Goal: Navigation & Orientation: Find specific page/section

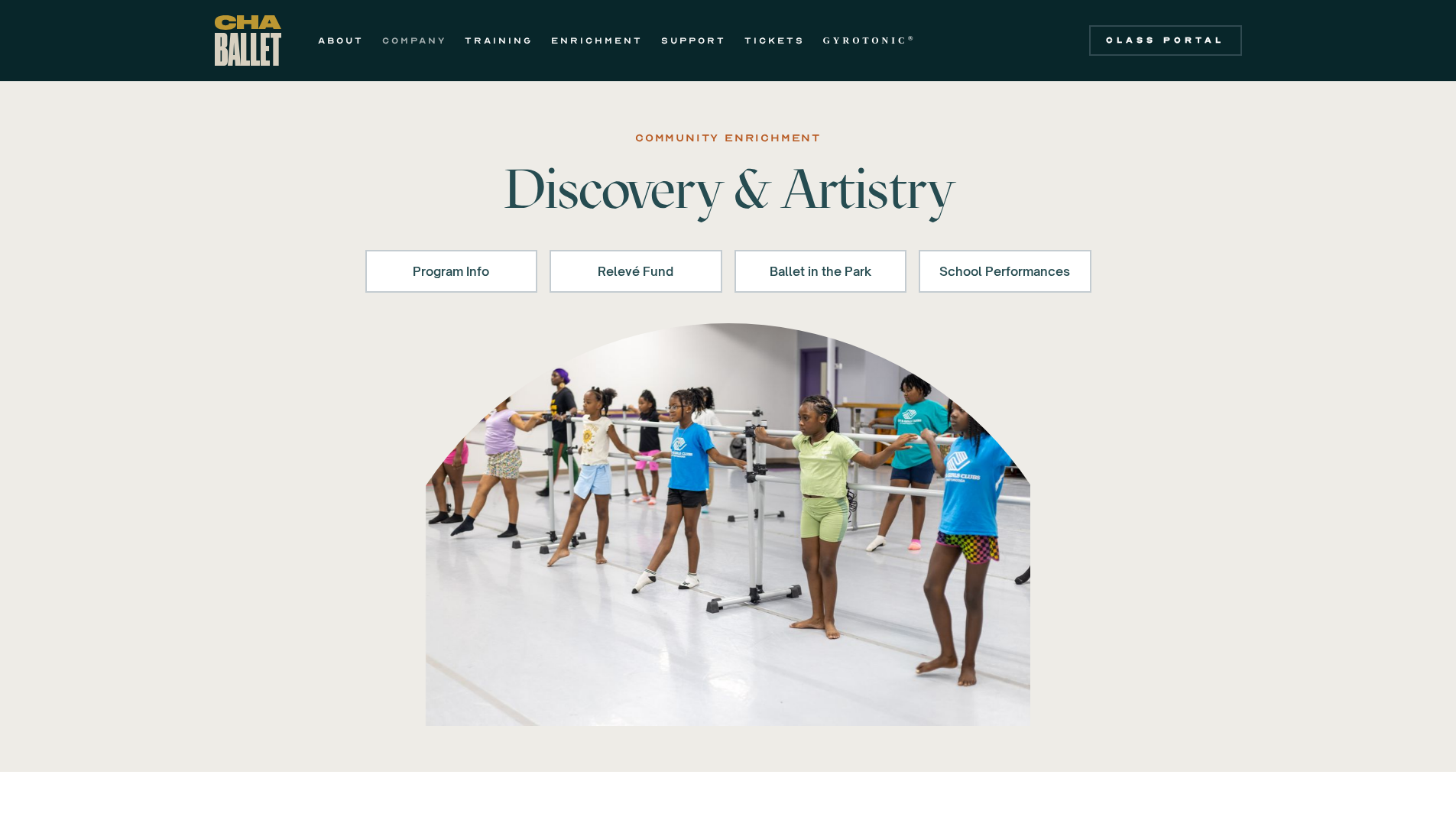
click at [412, 33] on link "COMPANY" at bounding box center [414, 41] width 64 height 18
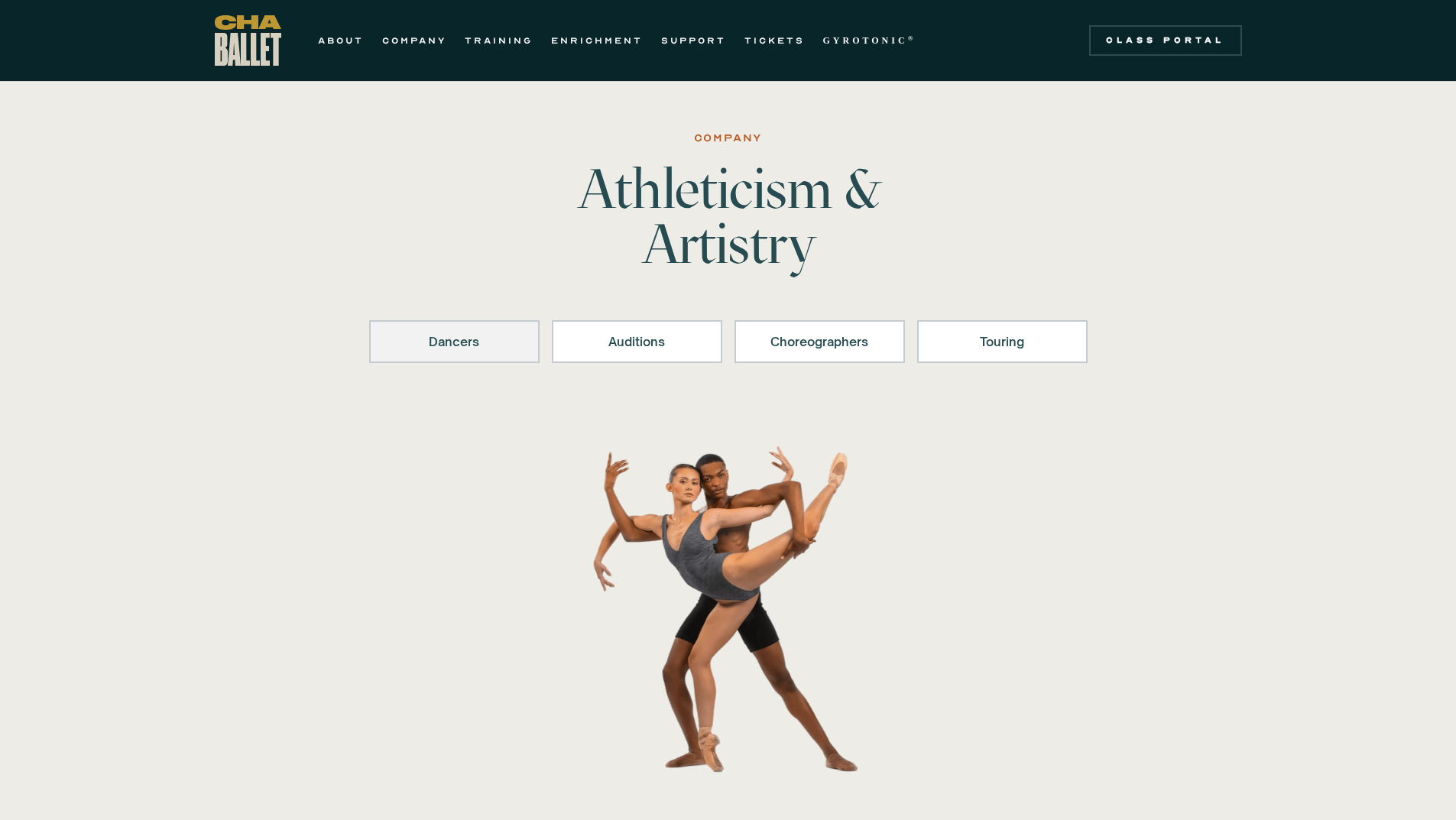
click at [504, 343] on div "Dancers" at bounding box center [454, 341] width 130 height 18
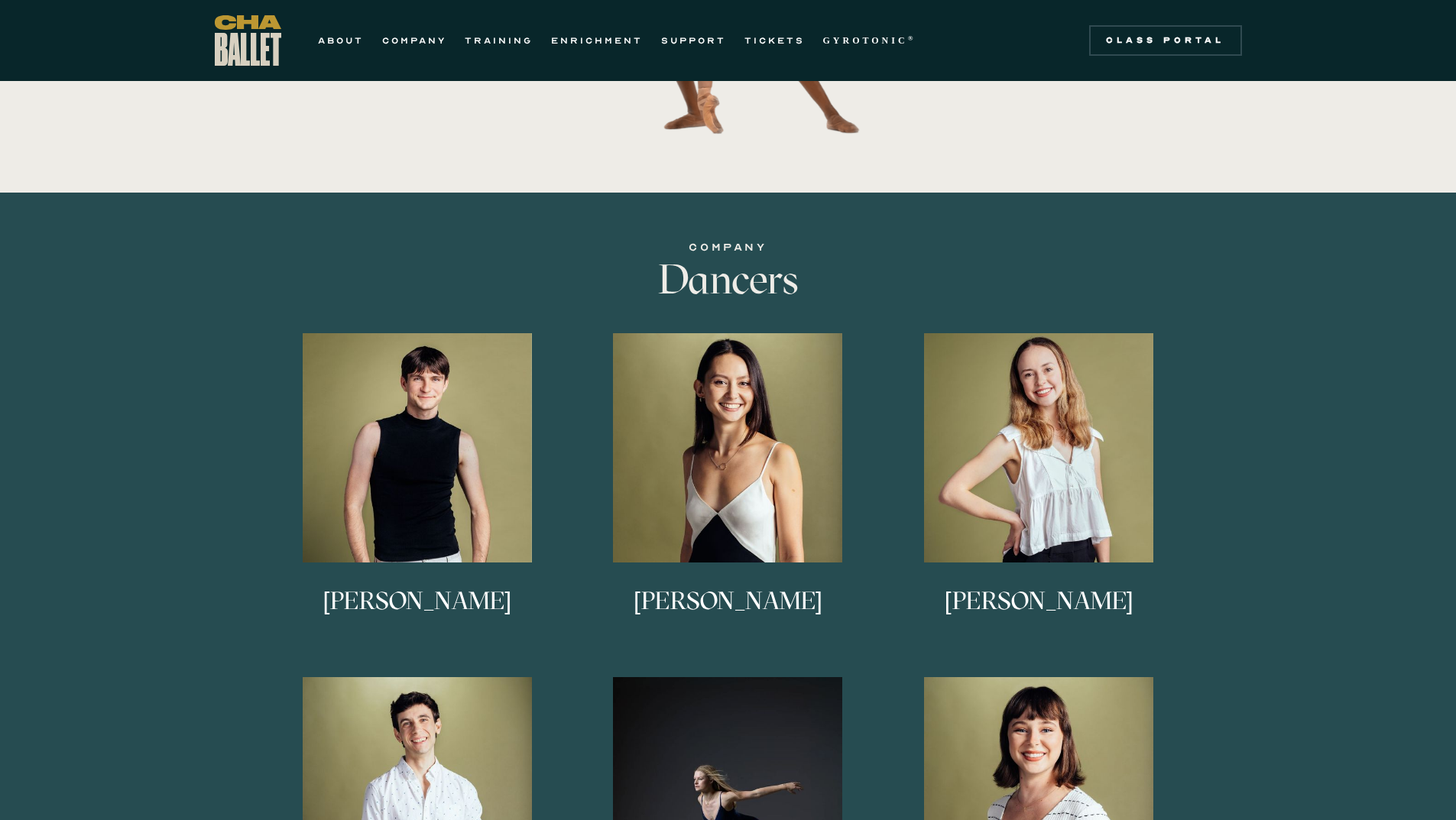
scroll to position [604, 0]
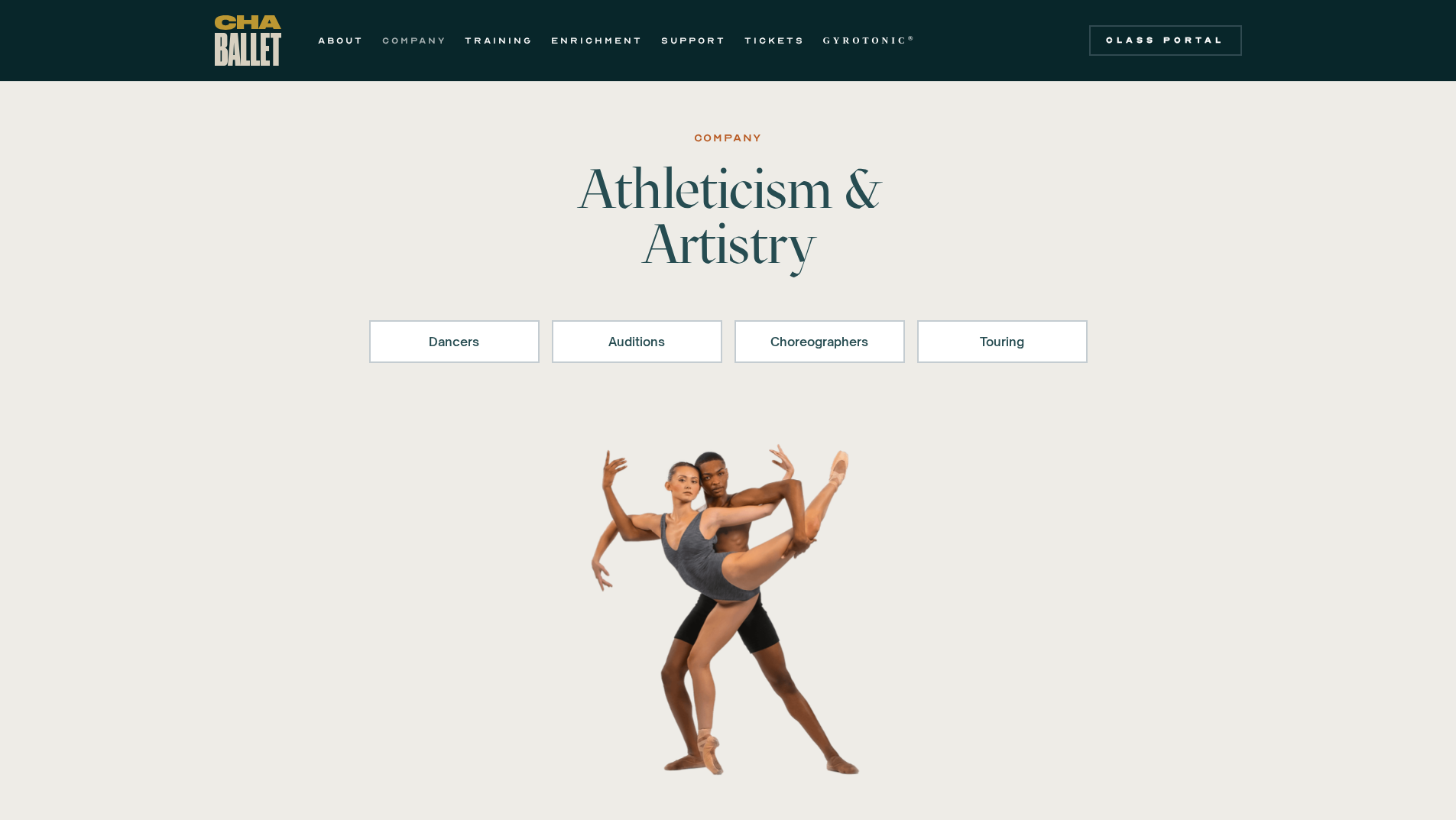
click at [406, 40] on link "COMPANY" at bounding box center [414, 41] width 64 height 18
click at [496, 340] on div "Dancers" at bounding box center [454, 341] width 130 height 18
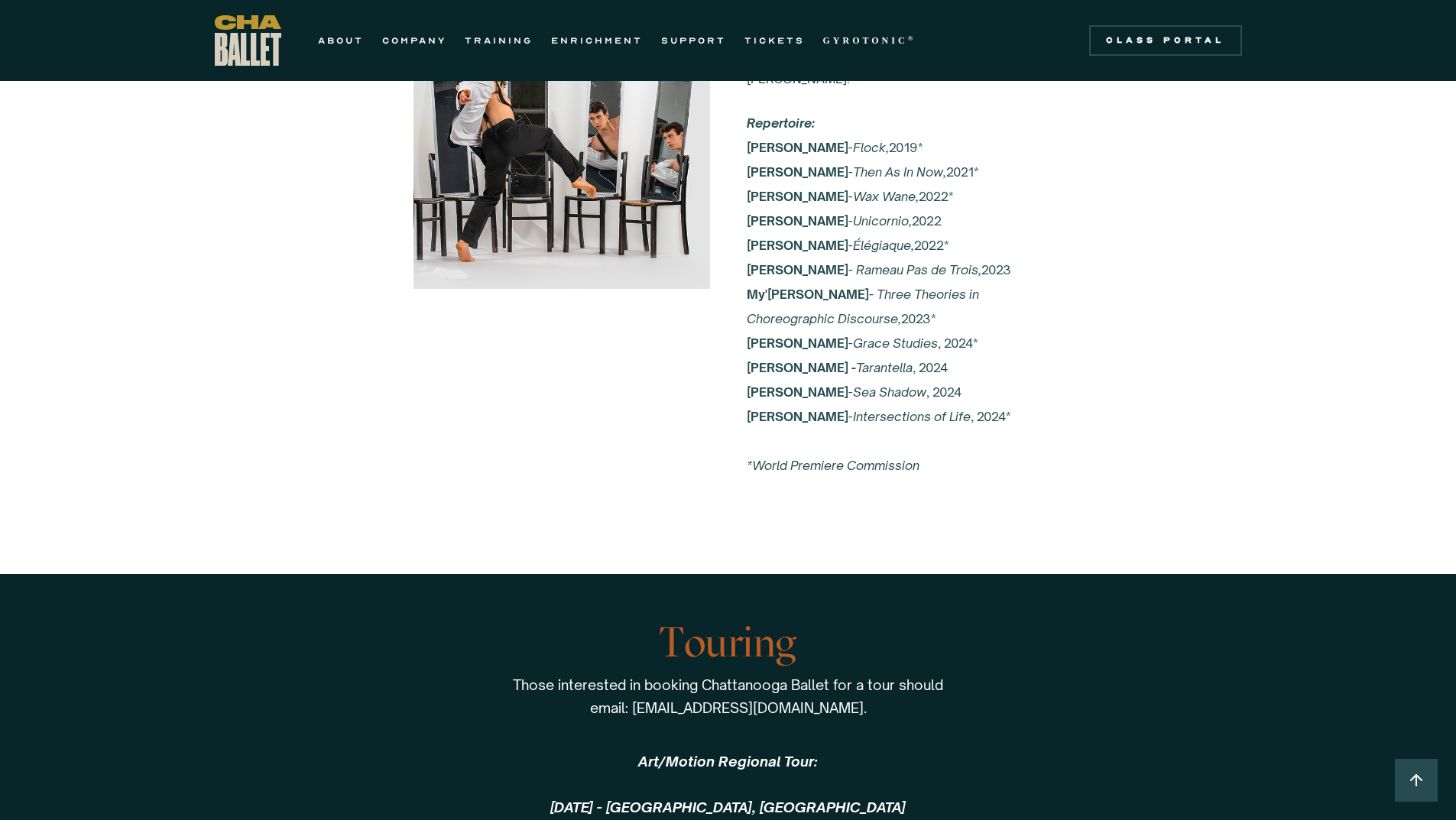
scroll to position [2735, 0]
